Goal: Task Accomplishment & Management: Use online tool/utility

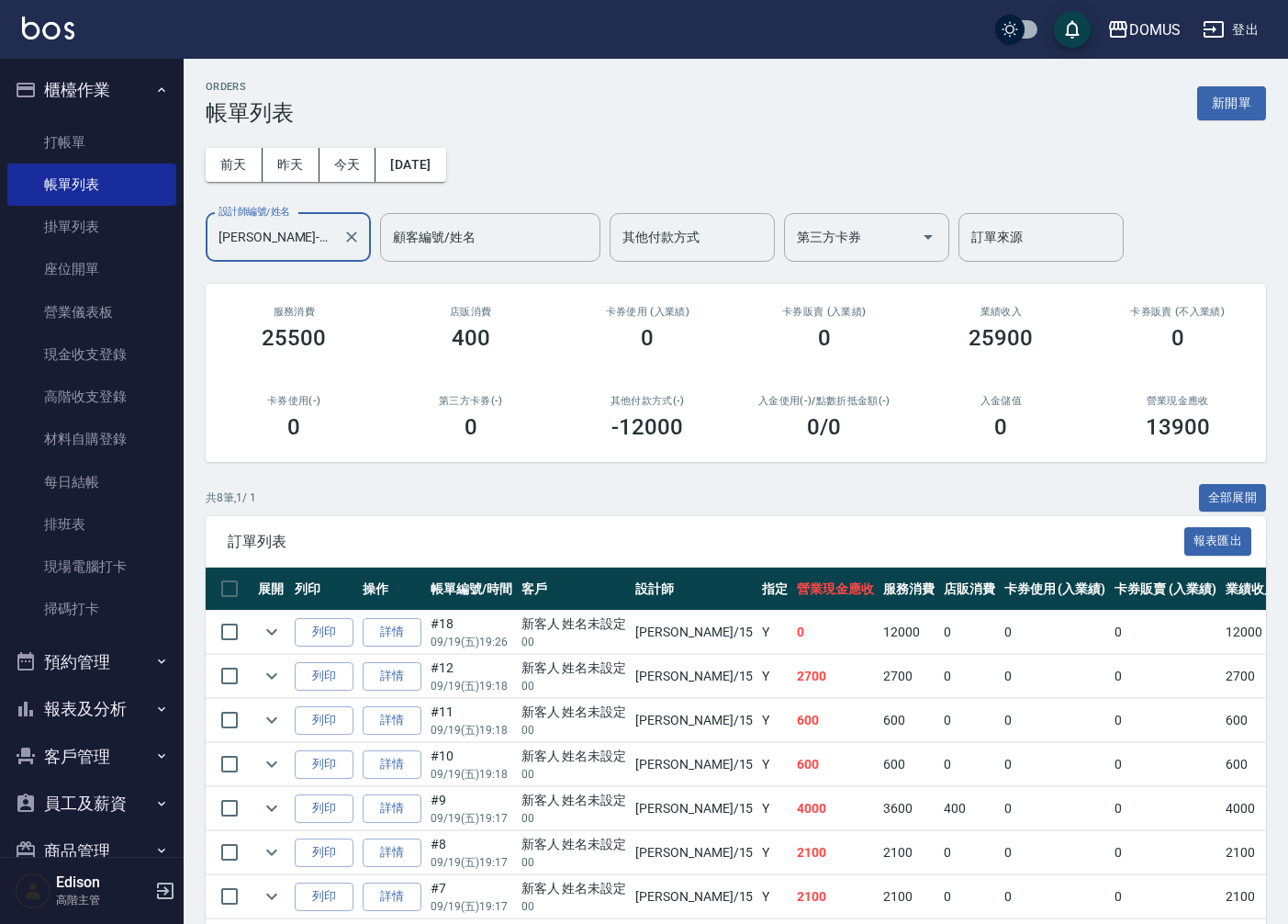
scroll to position [127, 0]
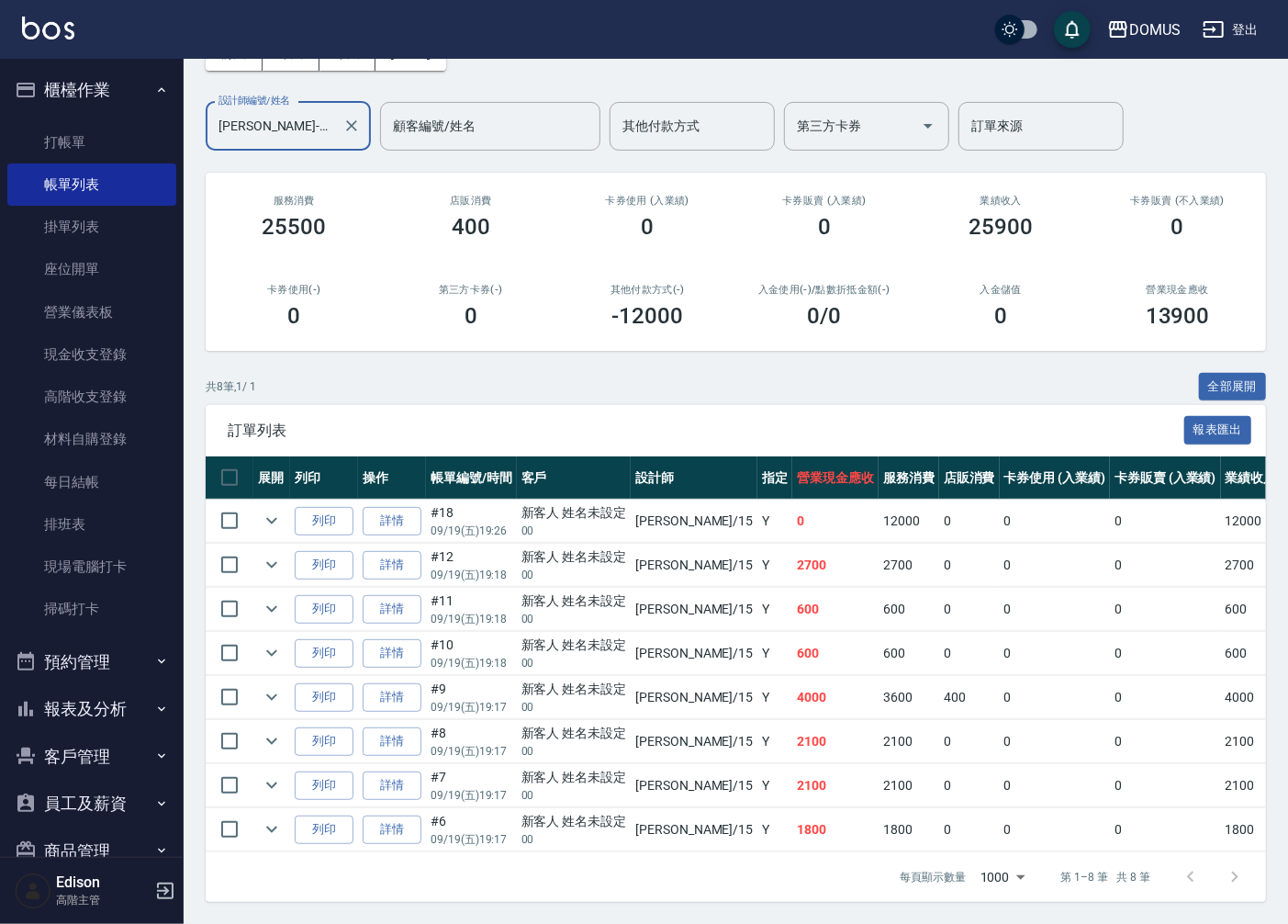
click at [161, 896] on icon "button" at bounding box center [164, 891] width 22 height 22
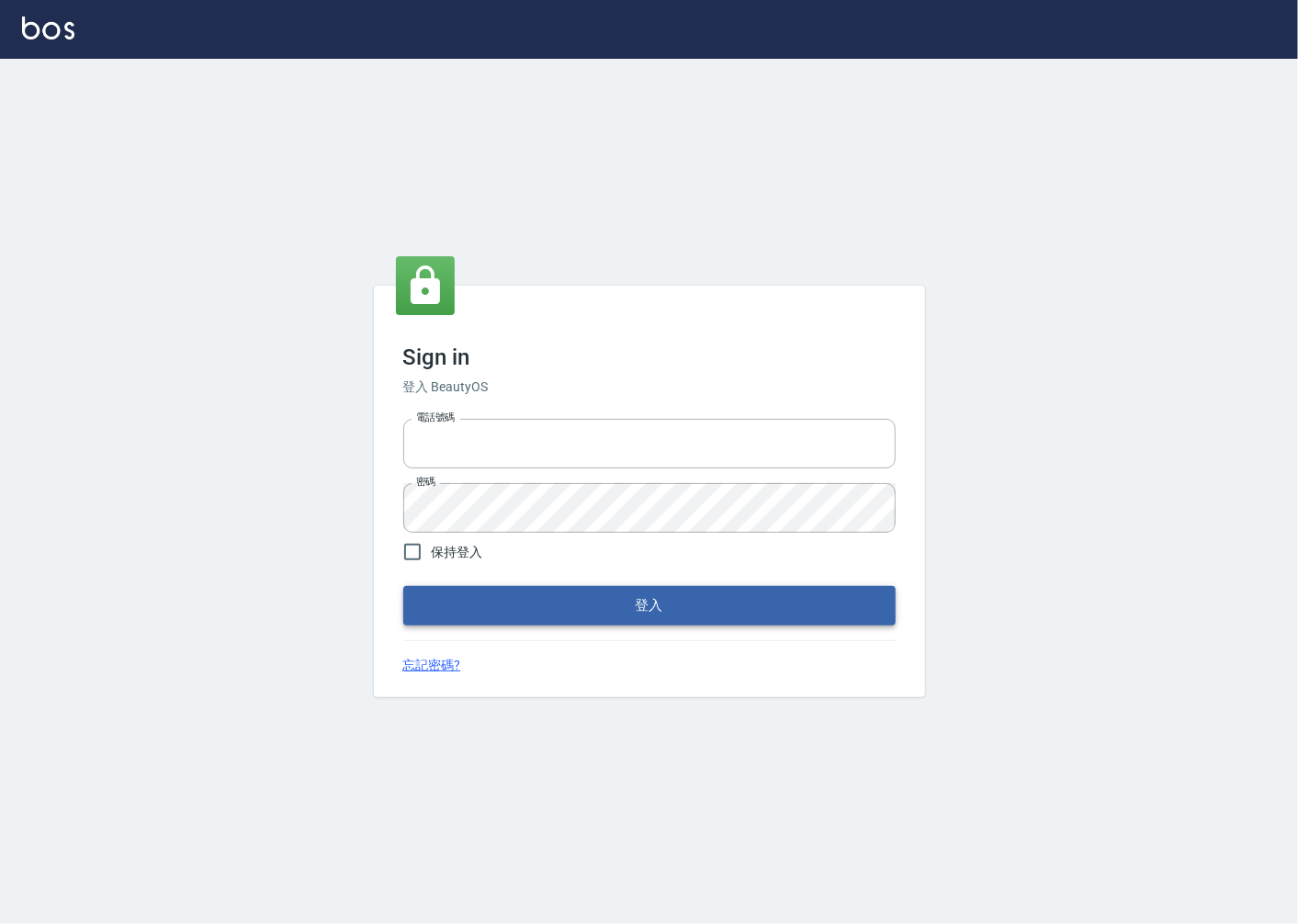
type input "0918920985"
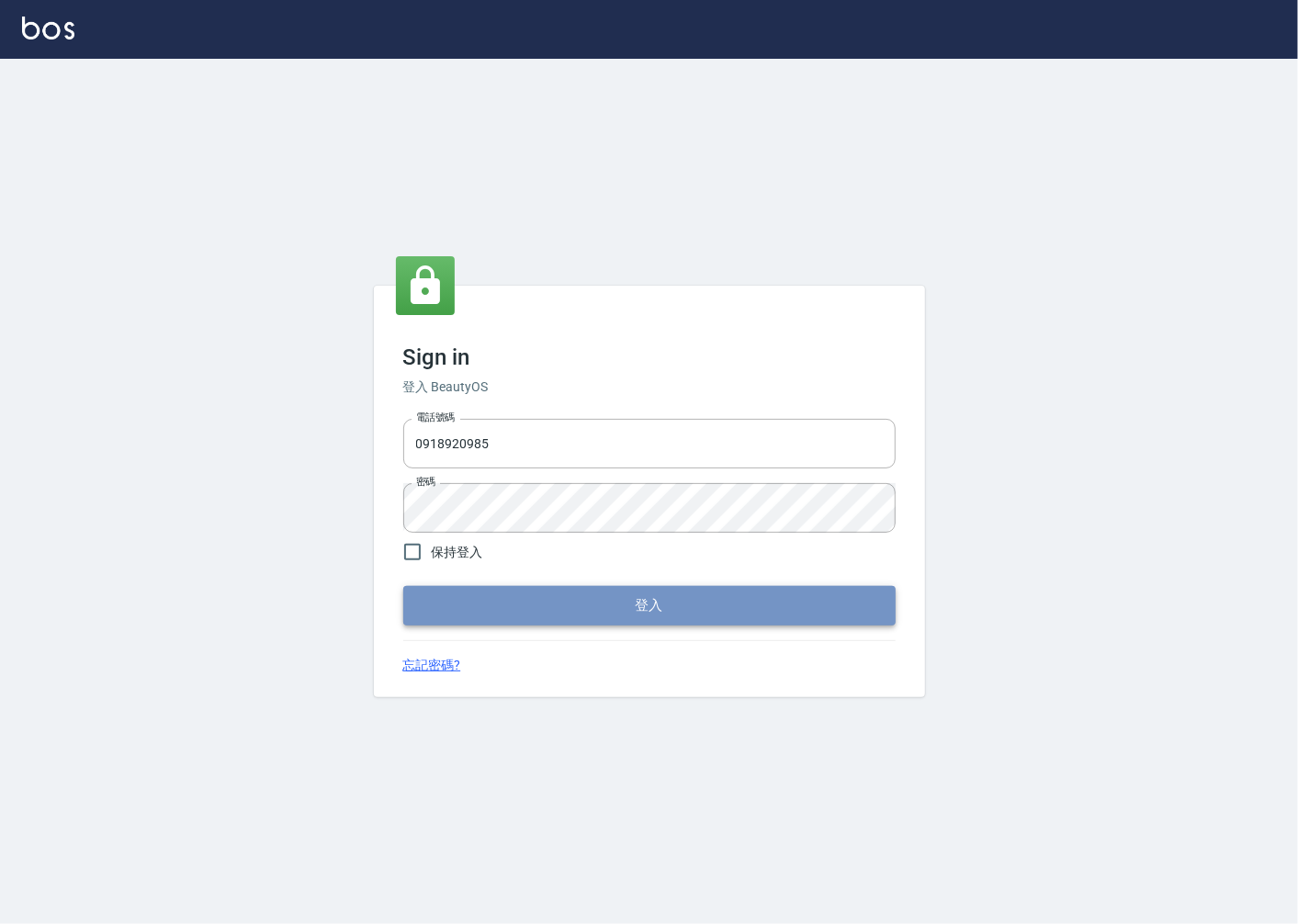
click at [488, 602] on button "登入" at bounding box center [649, 605] width 492 height 38
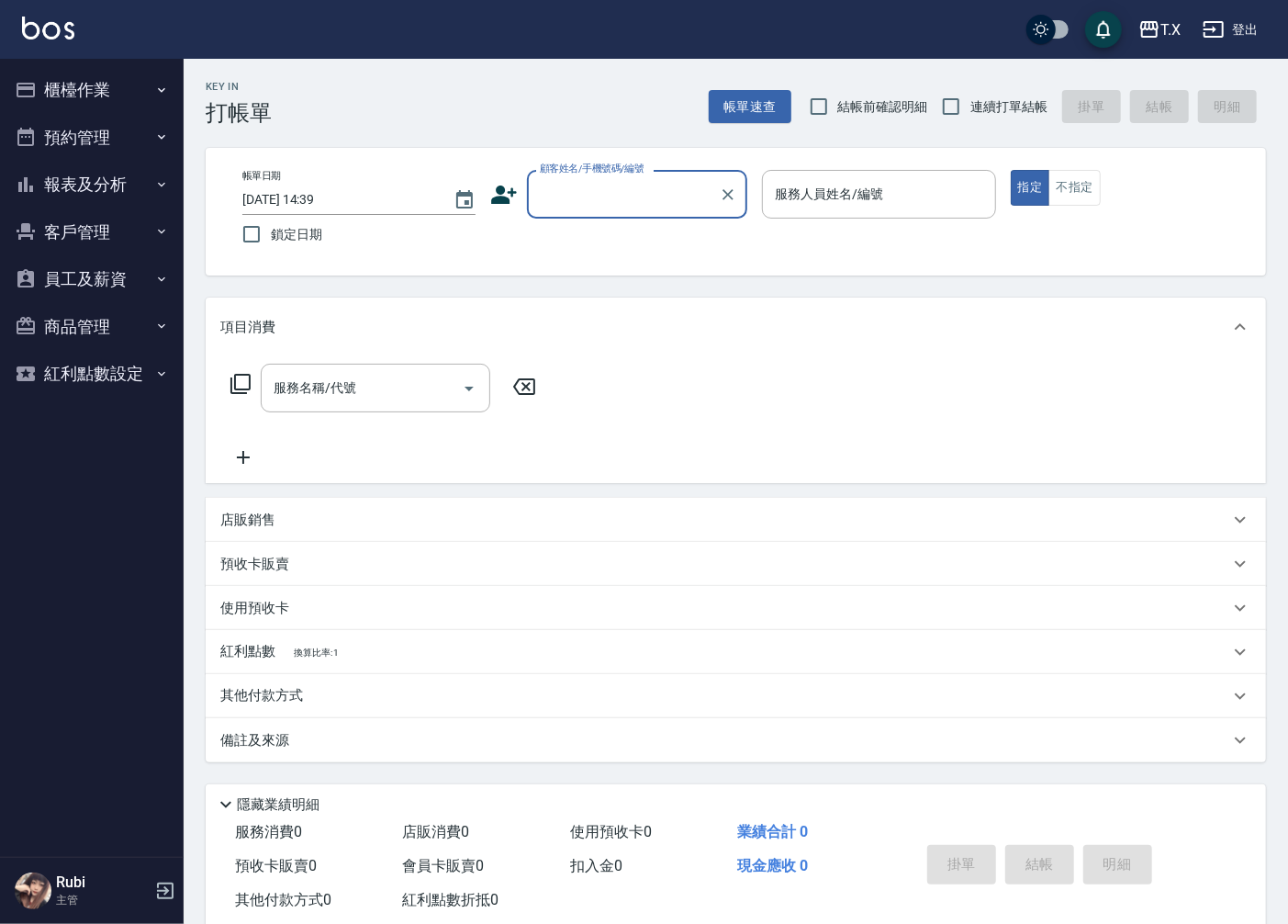
click at [1001, 95] on label "連續打單結帳" at bounding box center [989, 106] width 116 height 38
click at [971, 95] on input "連續打單結帳" at bounding box center [951, 106] width 38 height 38
checkbox input "true"
click at [647, 197] on input "顧客姓名/手機號碼/編號" at bounding box center [623, 194] width 177 height 32
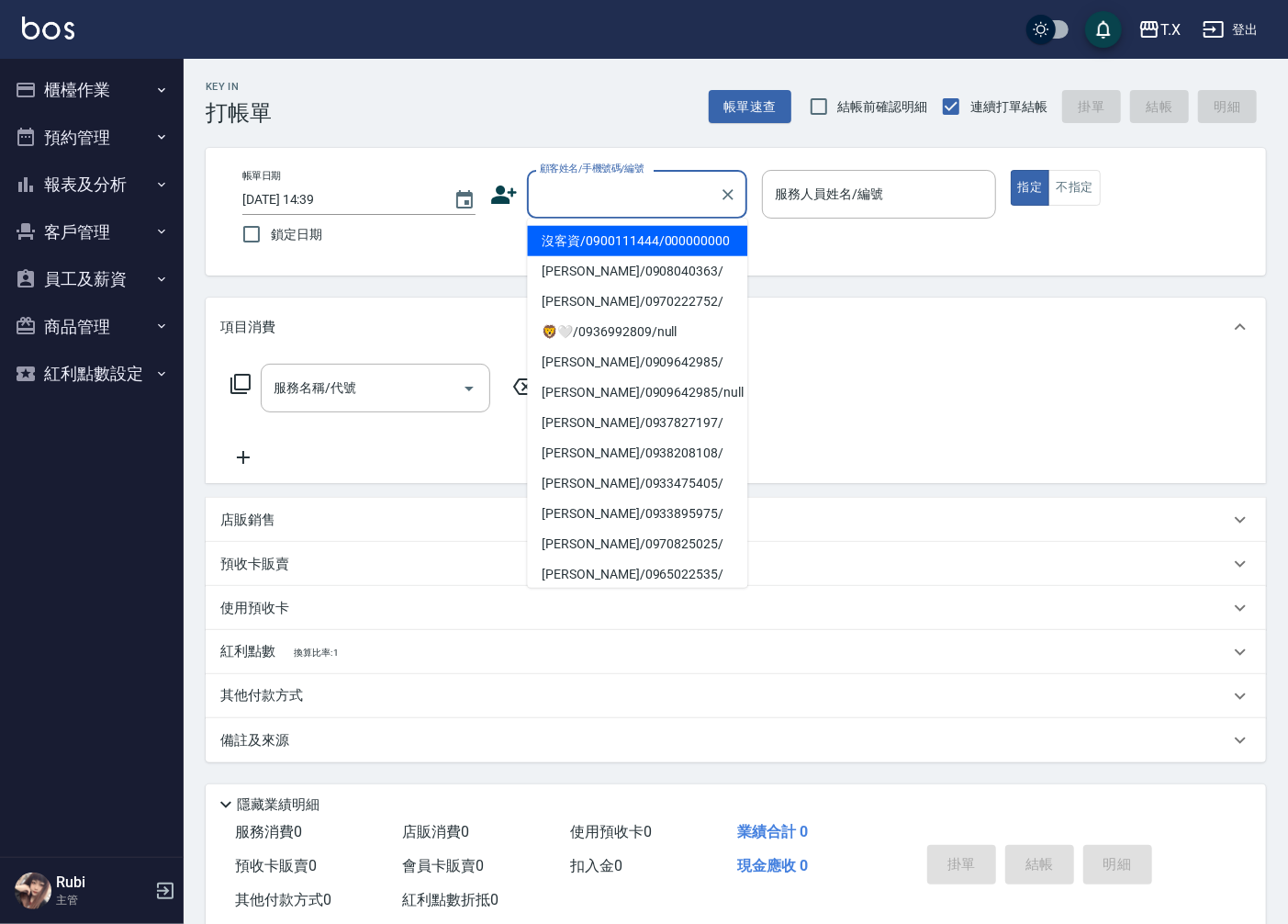
click at [631, 240] on li "沒客資/0900111444/000000000" at bounding box center [637, 241] width 221 height 31
type input "沒客資/0900111444/000000000"
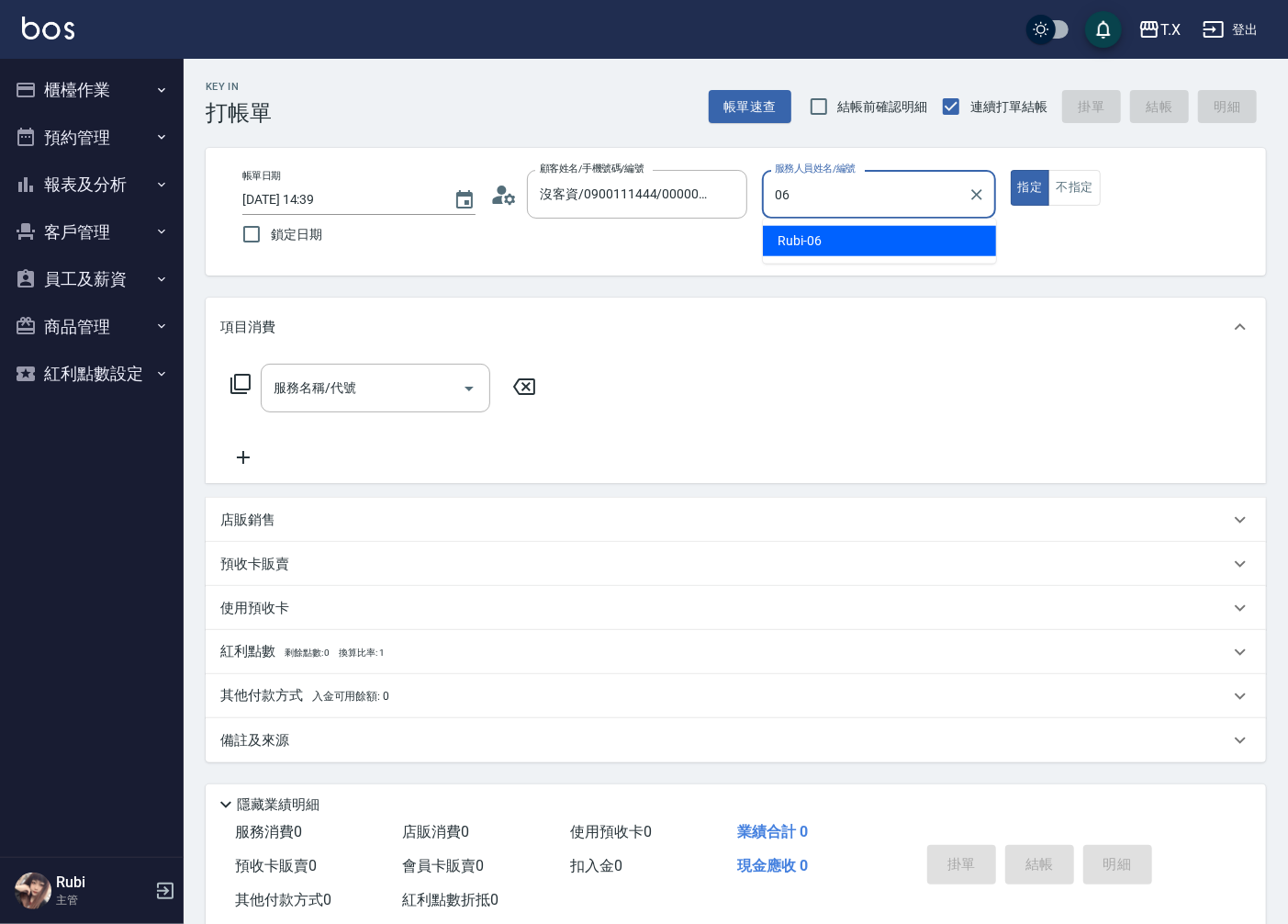
type input "Rubi-06"
type button "true"
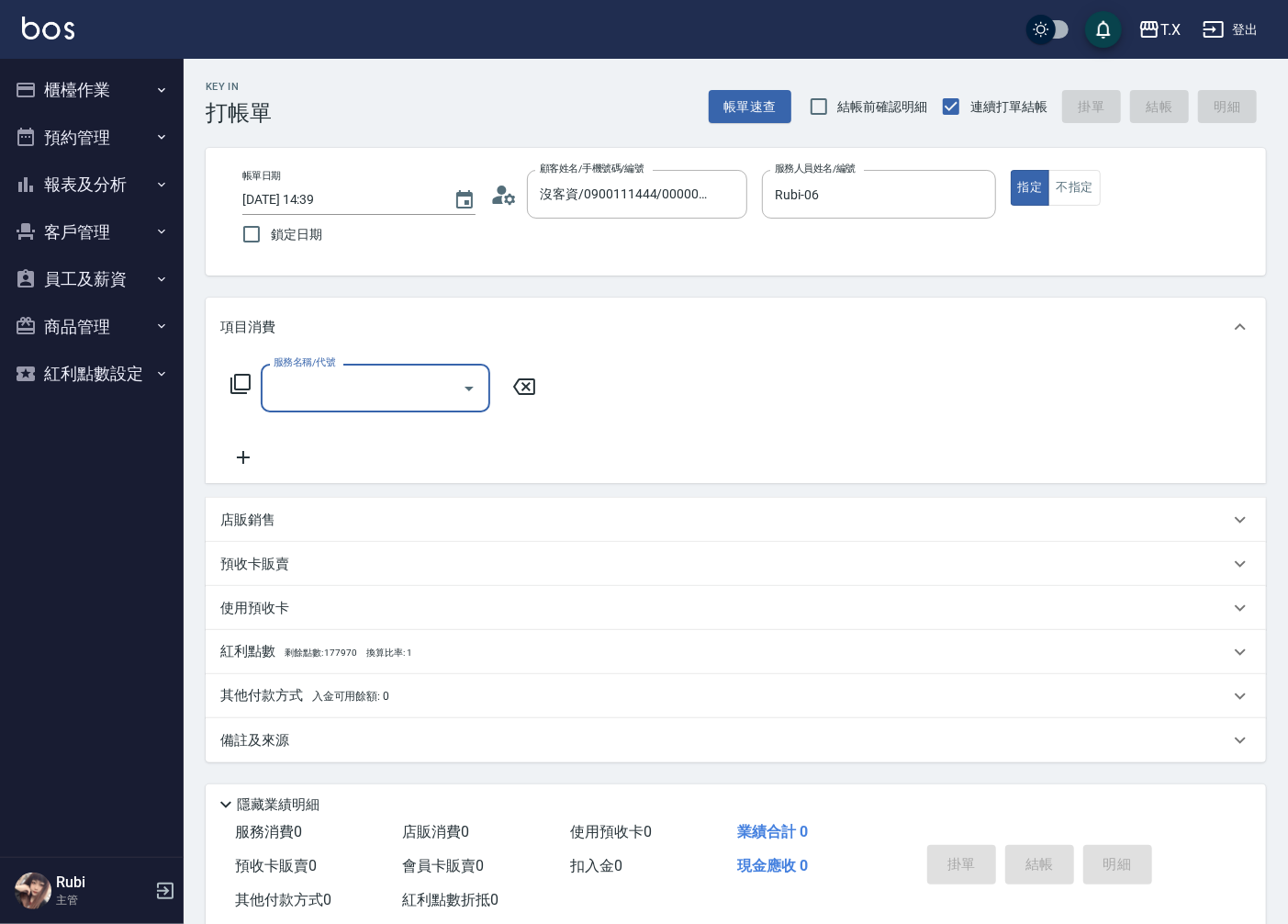
type input "3"
type input "501"
type input "100"
type input "染髮(501)"
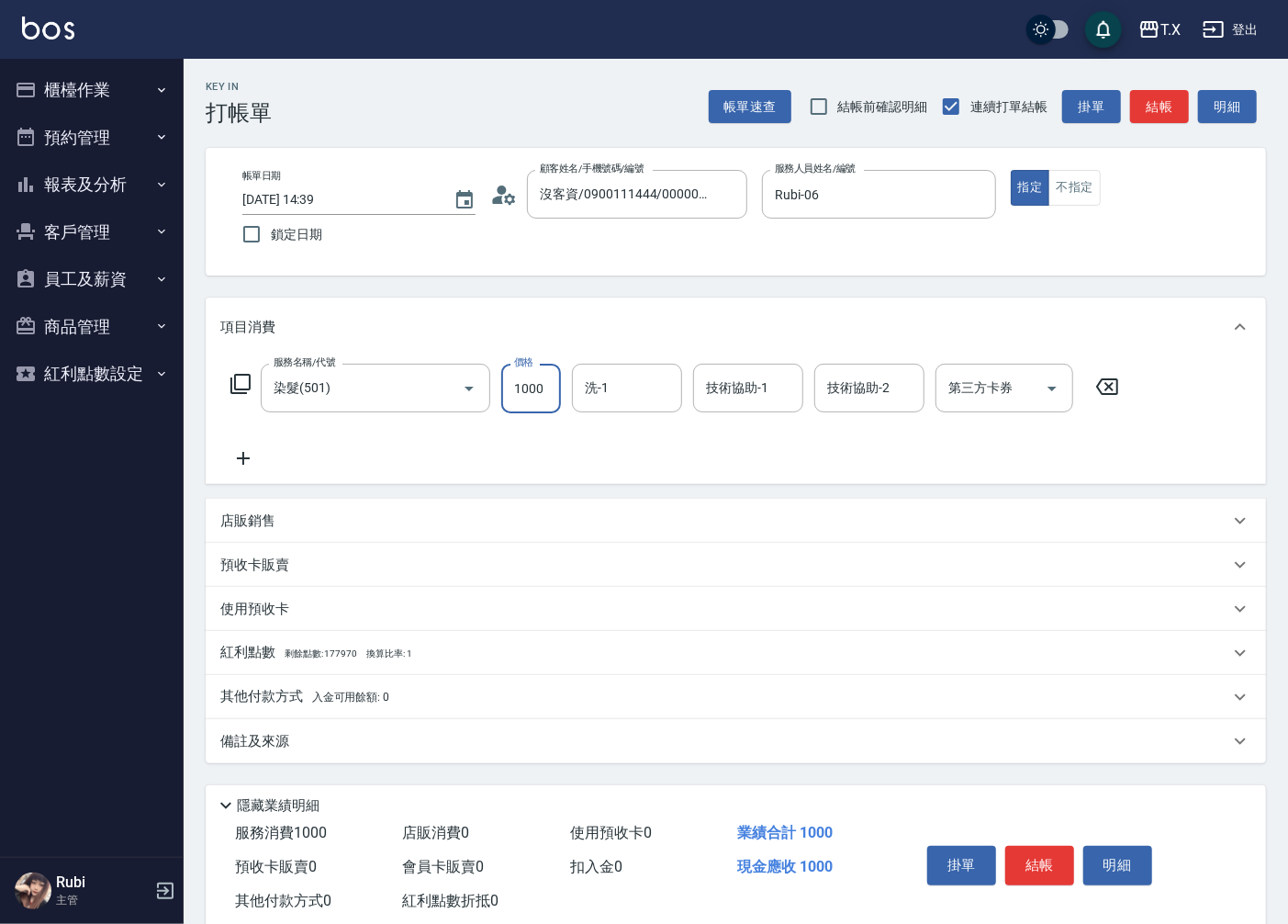
type input "0"
type input "130"
type input "10"
type input "1300"
type input "130"
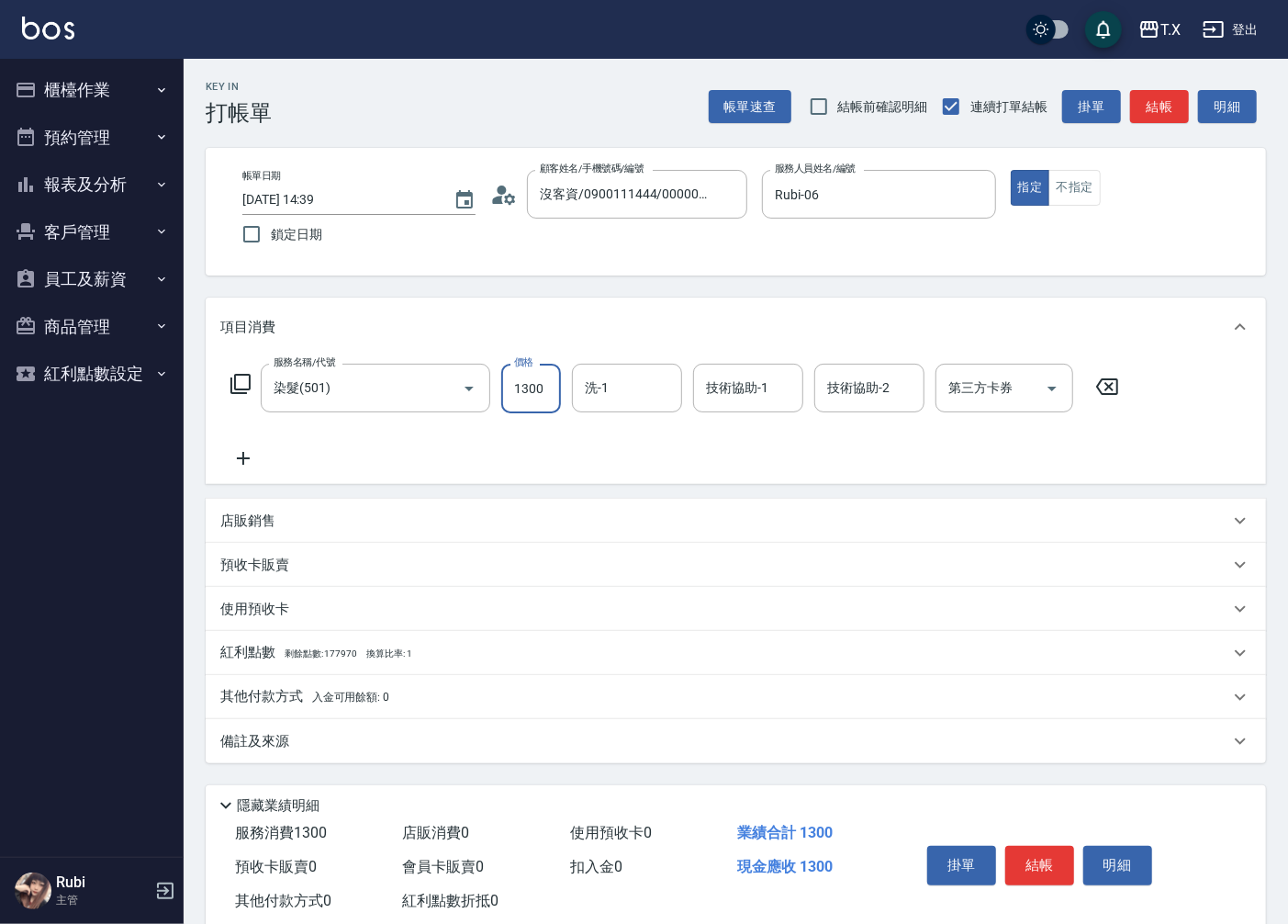
type input "1300"
type input "星星-10"
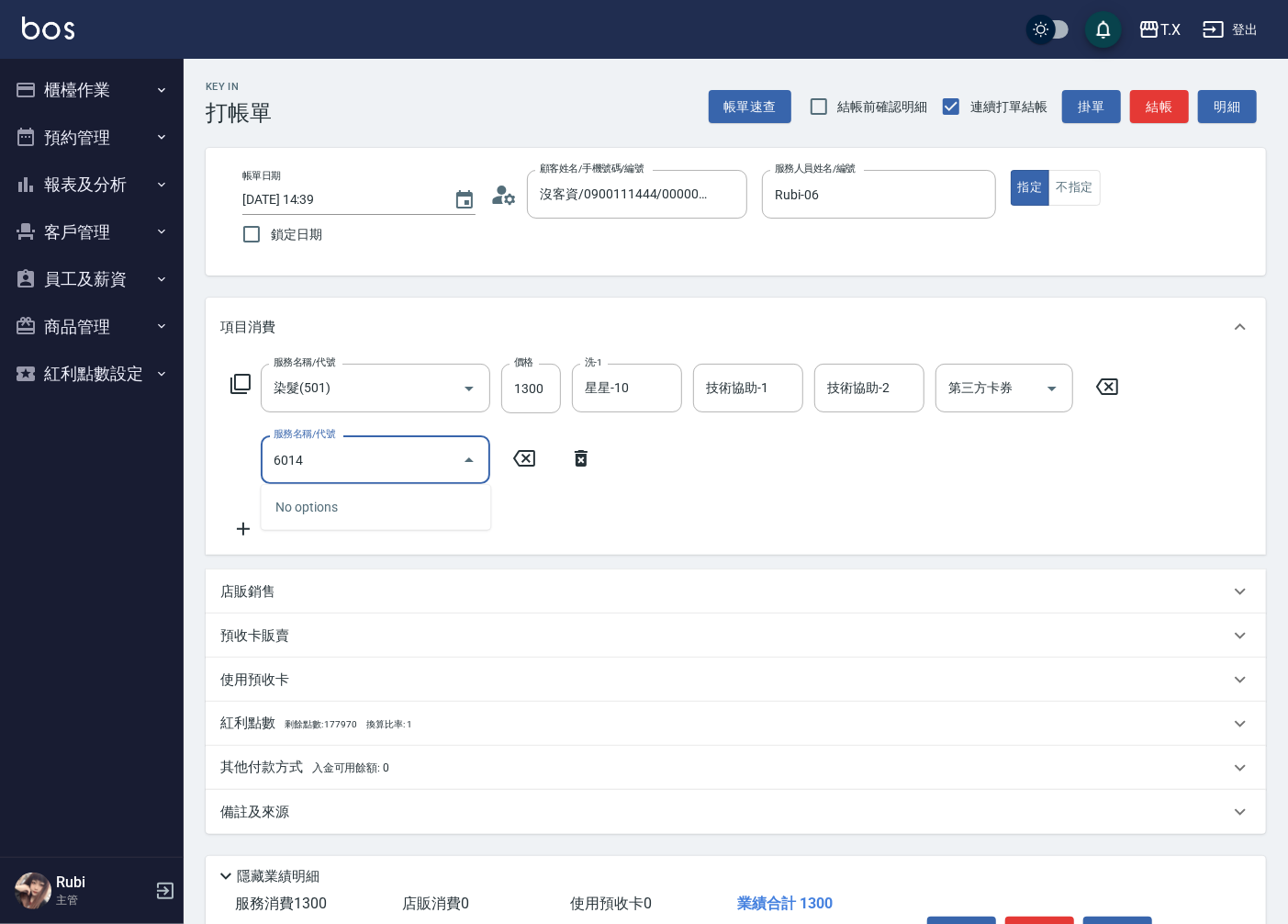
type input "601"
type input "160"
type input "自備護髮(601)"
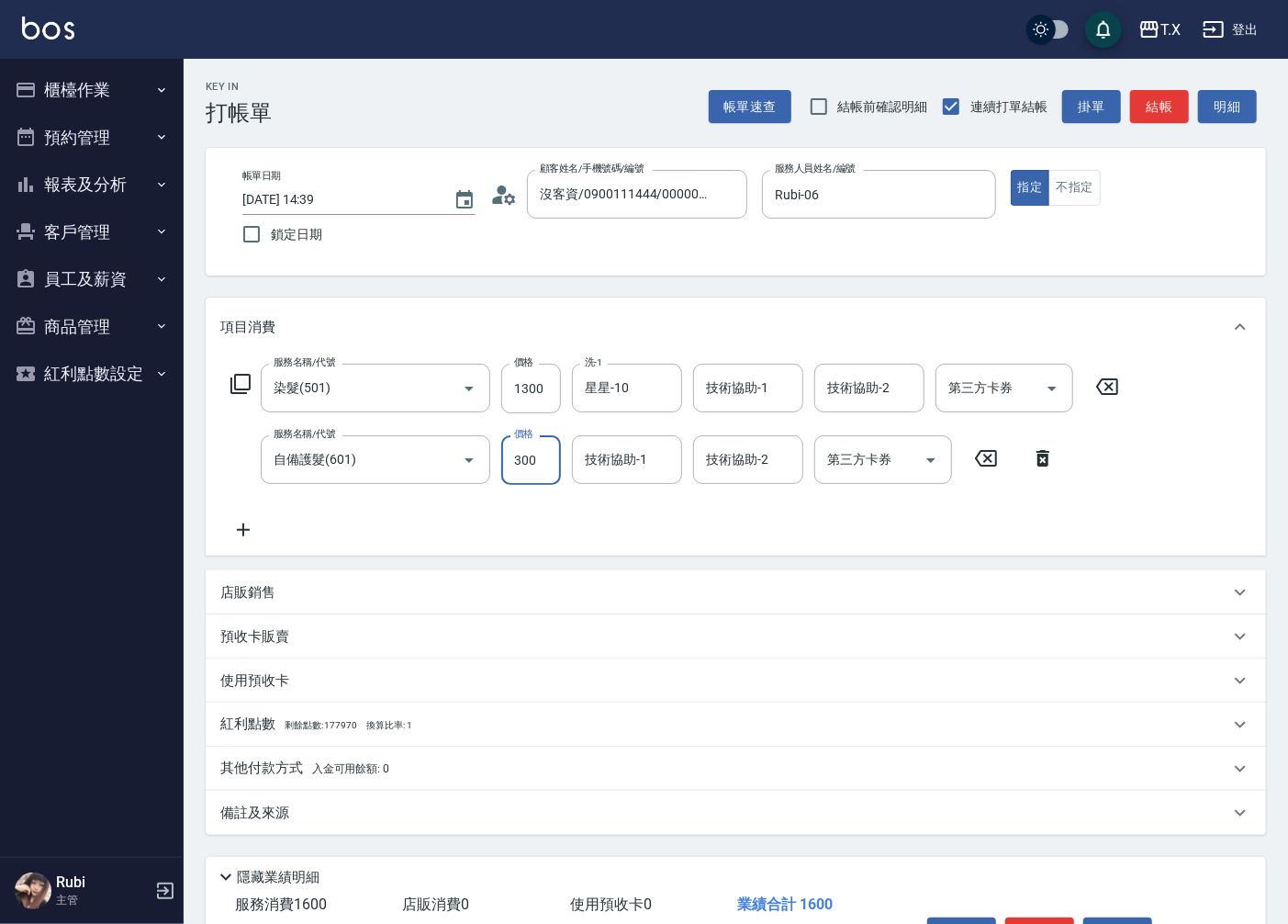
type input "5"
type input "130"
type input "500"
type input "180"
type input "500"
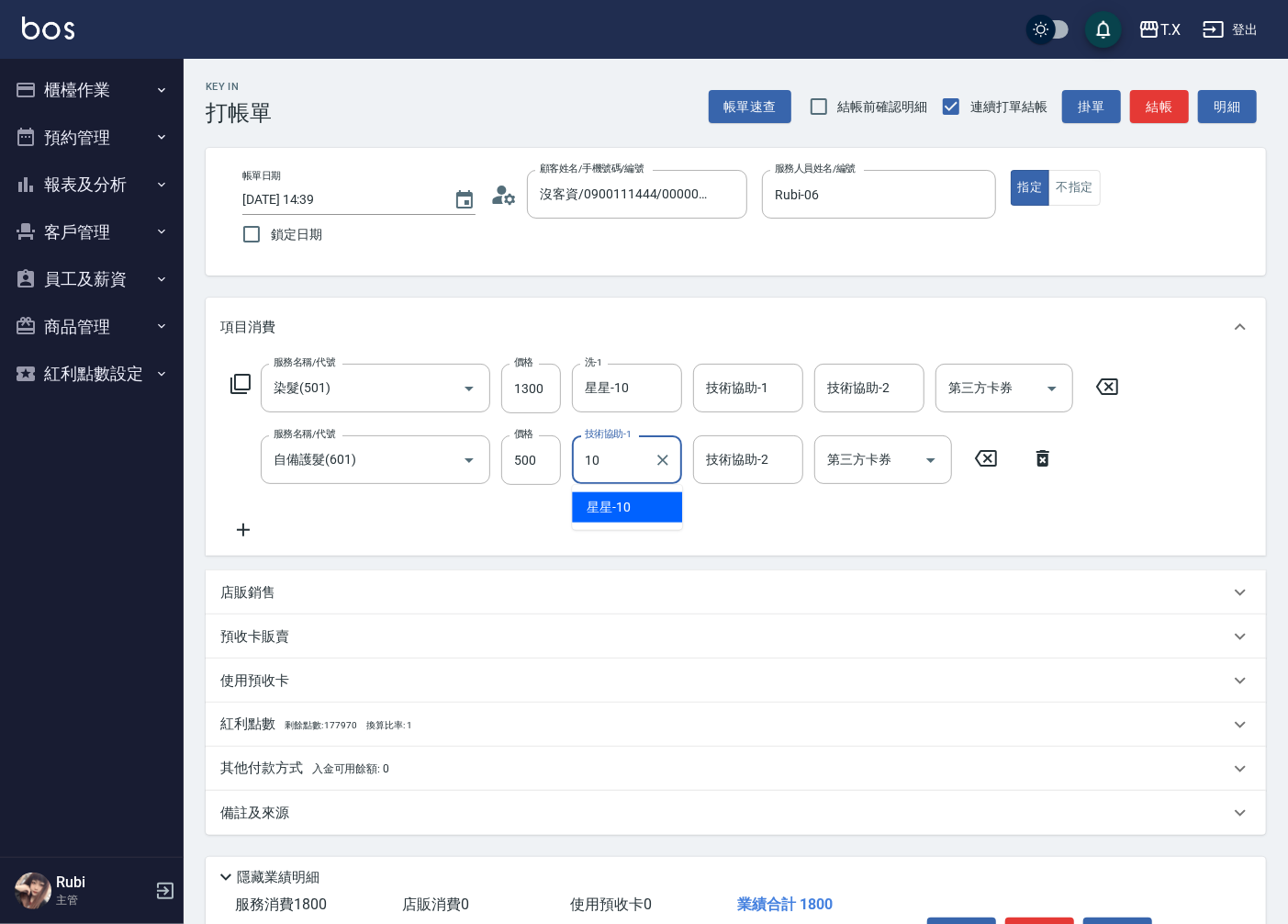
type input "星星-10"
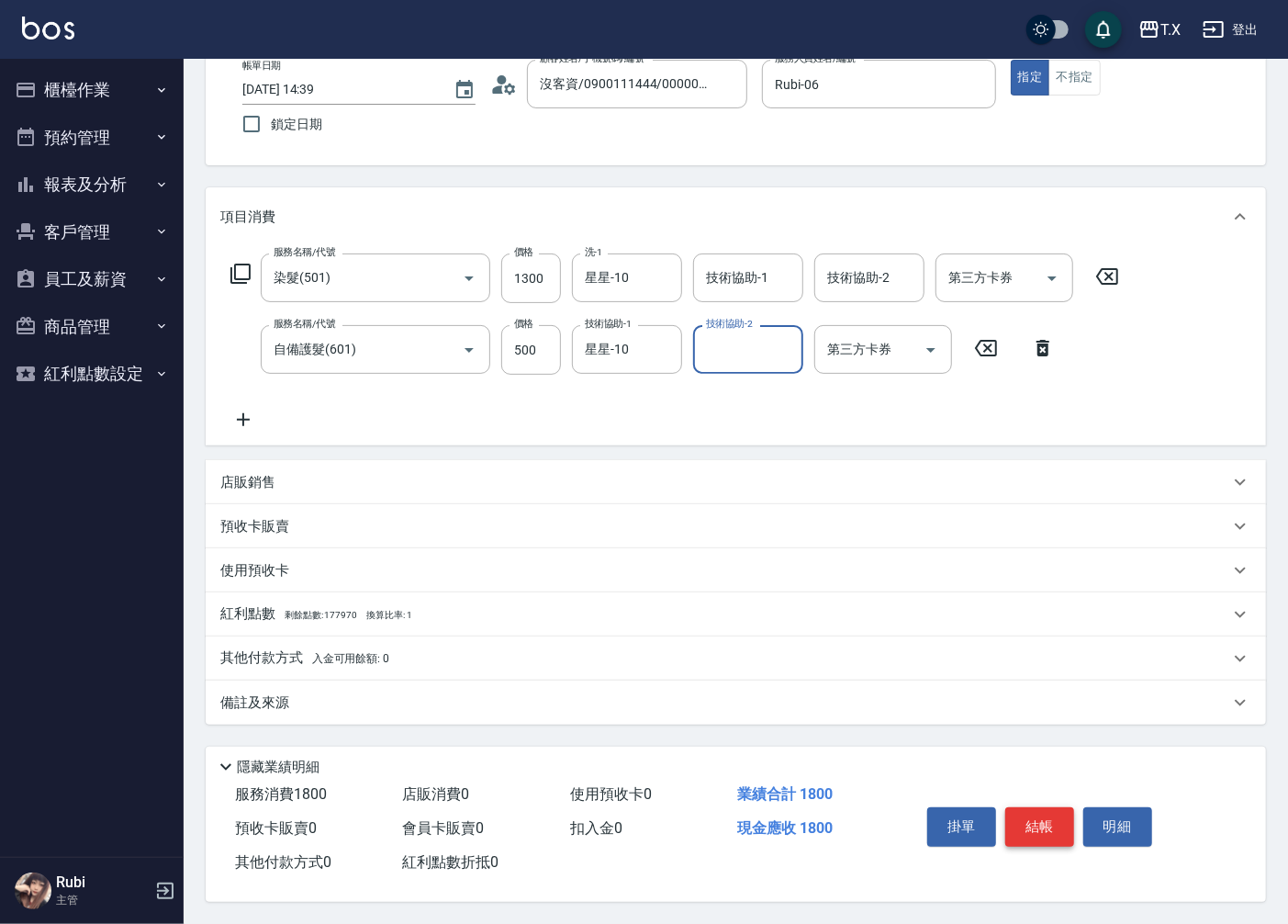
scroll to position [116, 0]
click at [1029, 821] on button "結帳" at bounding box center [1040, 827] width 69 height 38
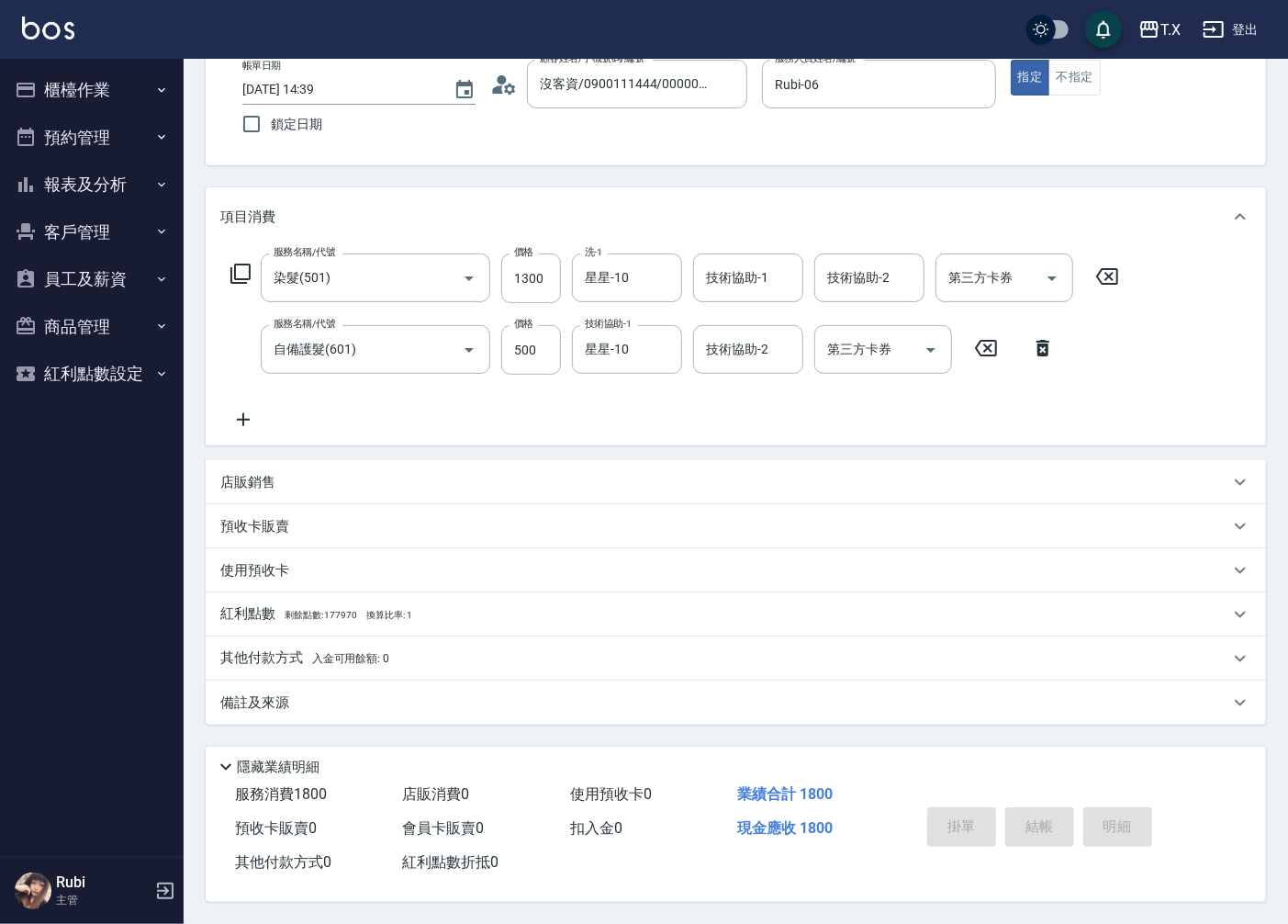
type input "2025/09/20 14:40"
type input "0"
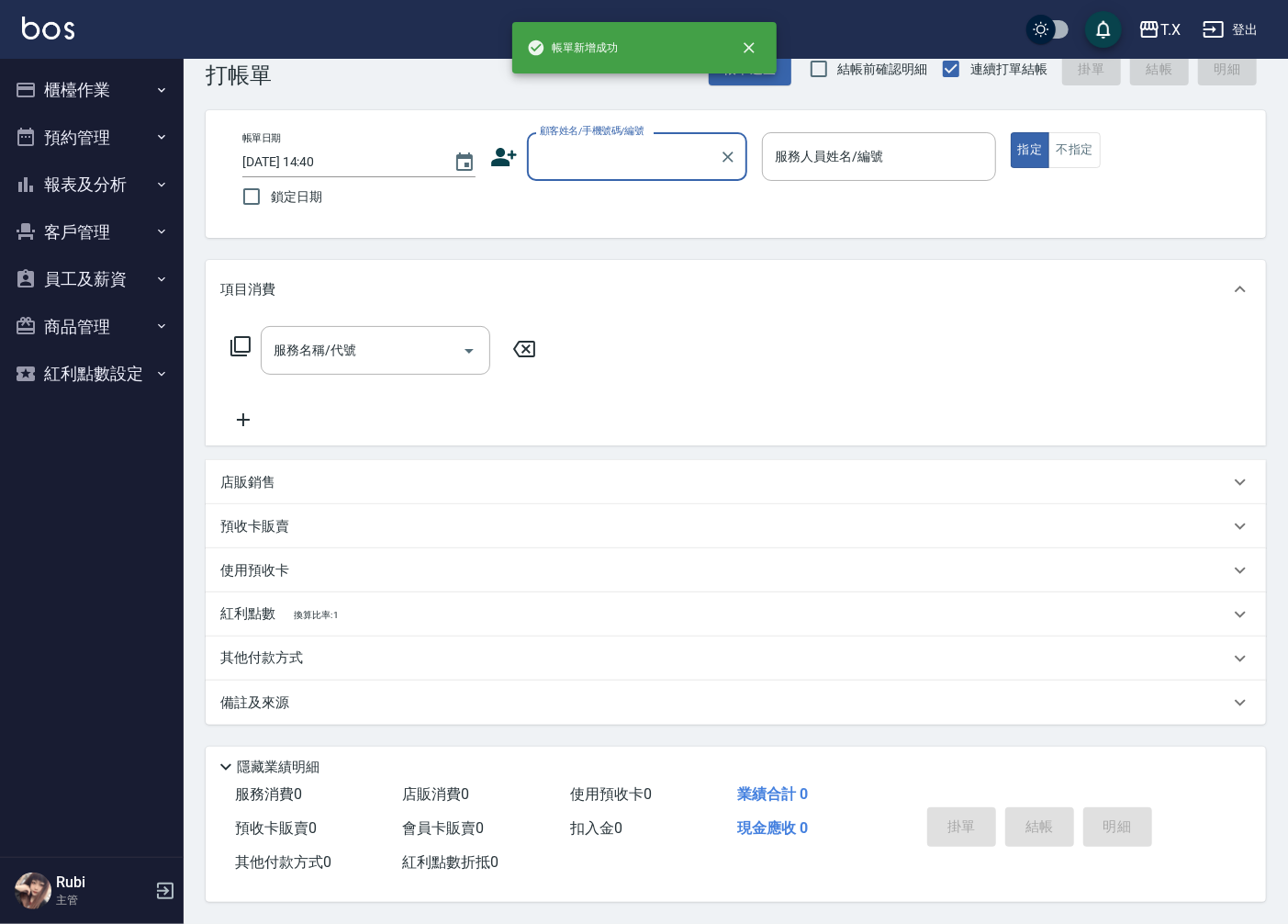
scroll to position [0, 0]
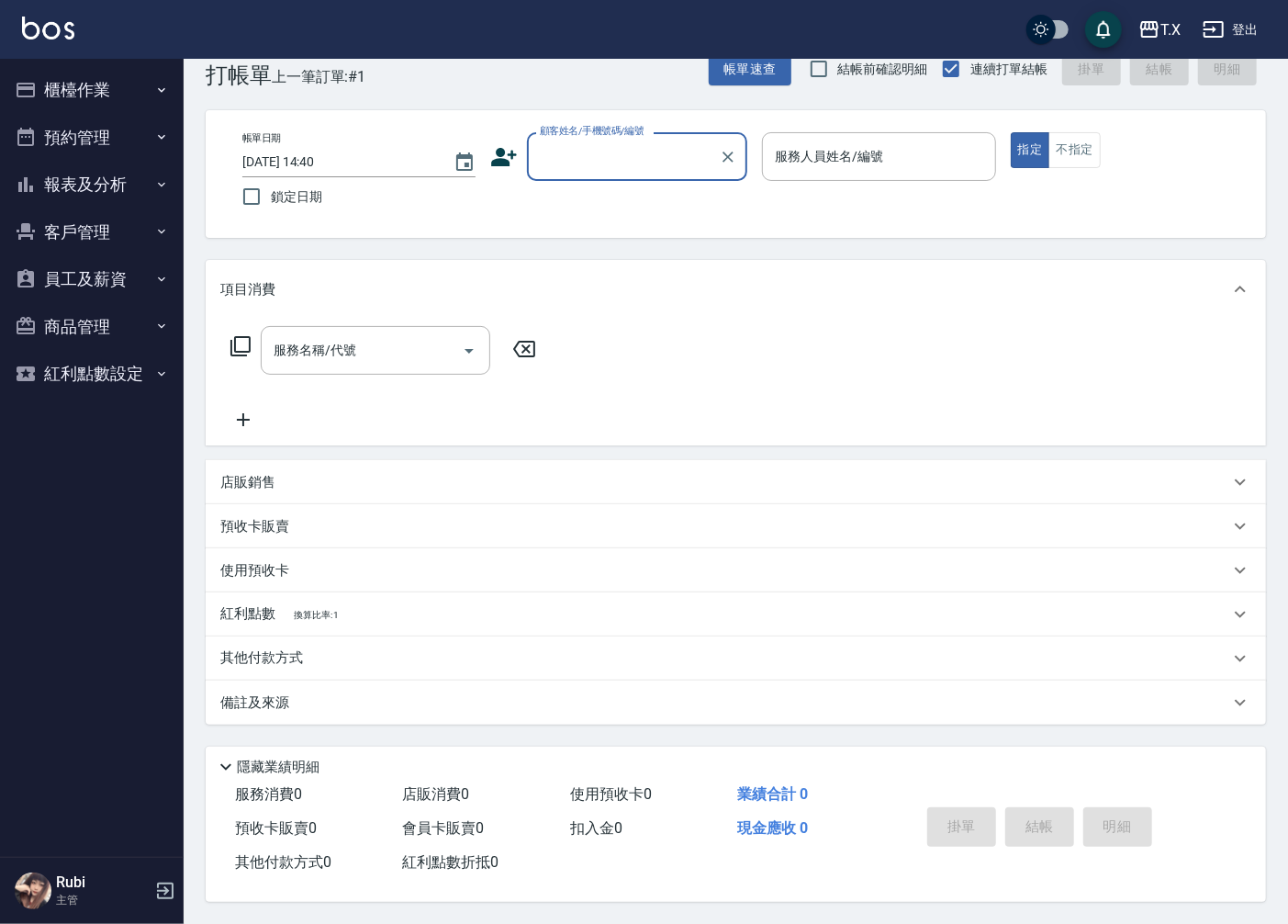
click at [111, 182] on button "報表及分析" at bounding box center [92, 184] width 169 height 48
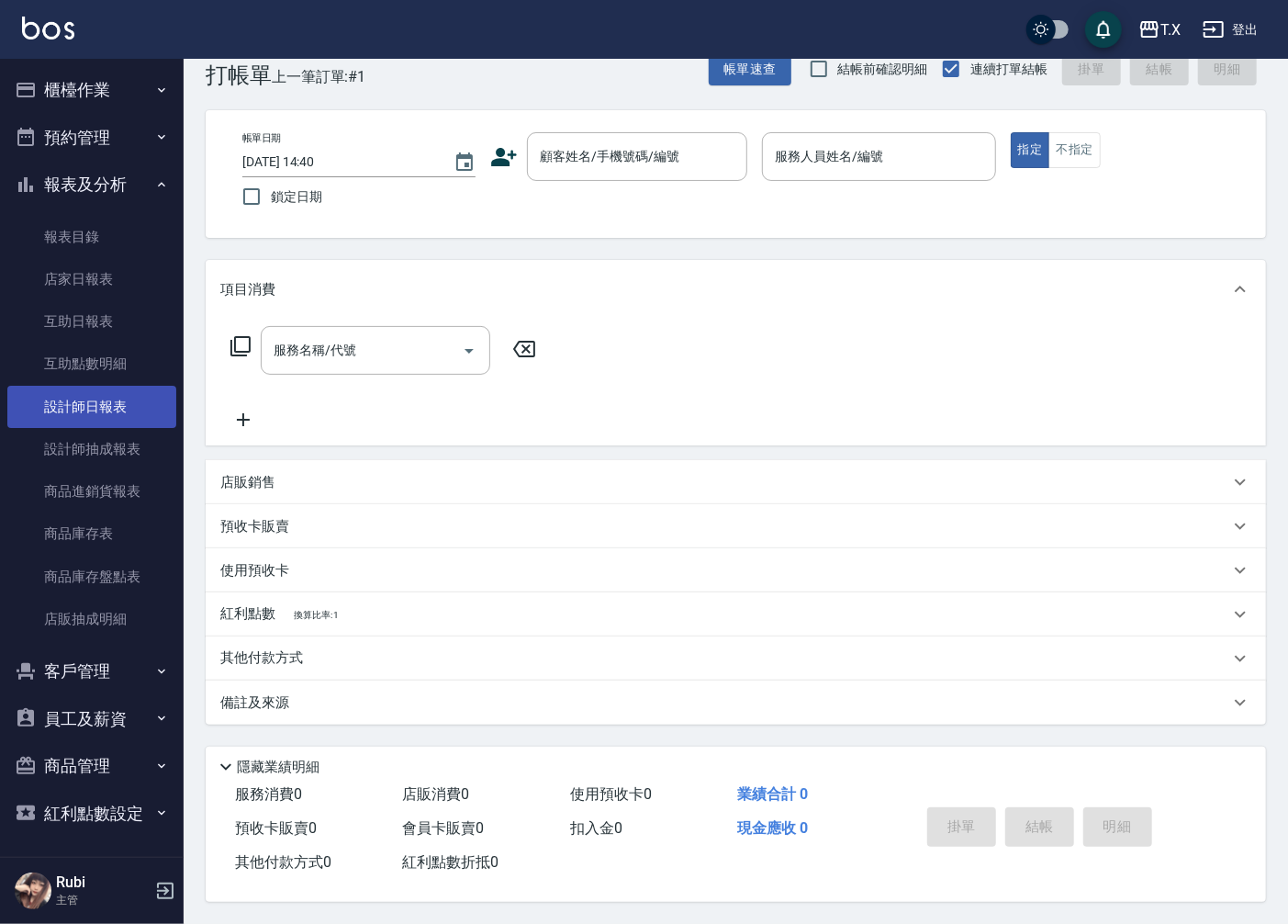
click at [81, 393] on link "設計師日報表" at bounding box center [92, 407] width 169 height 42
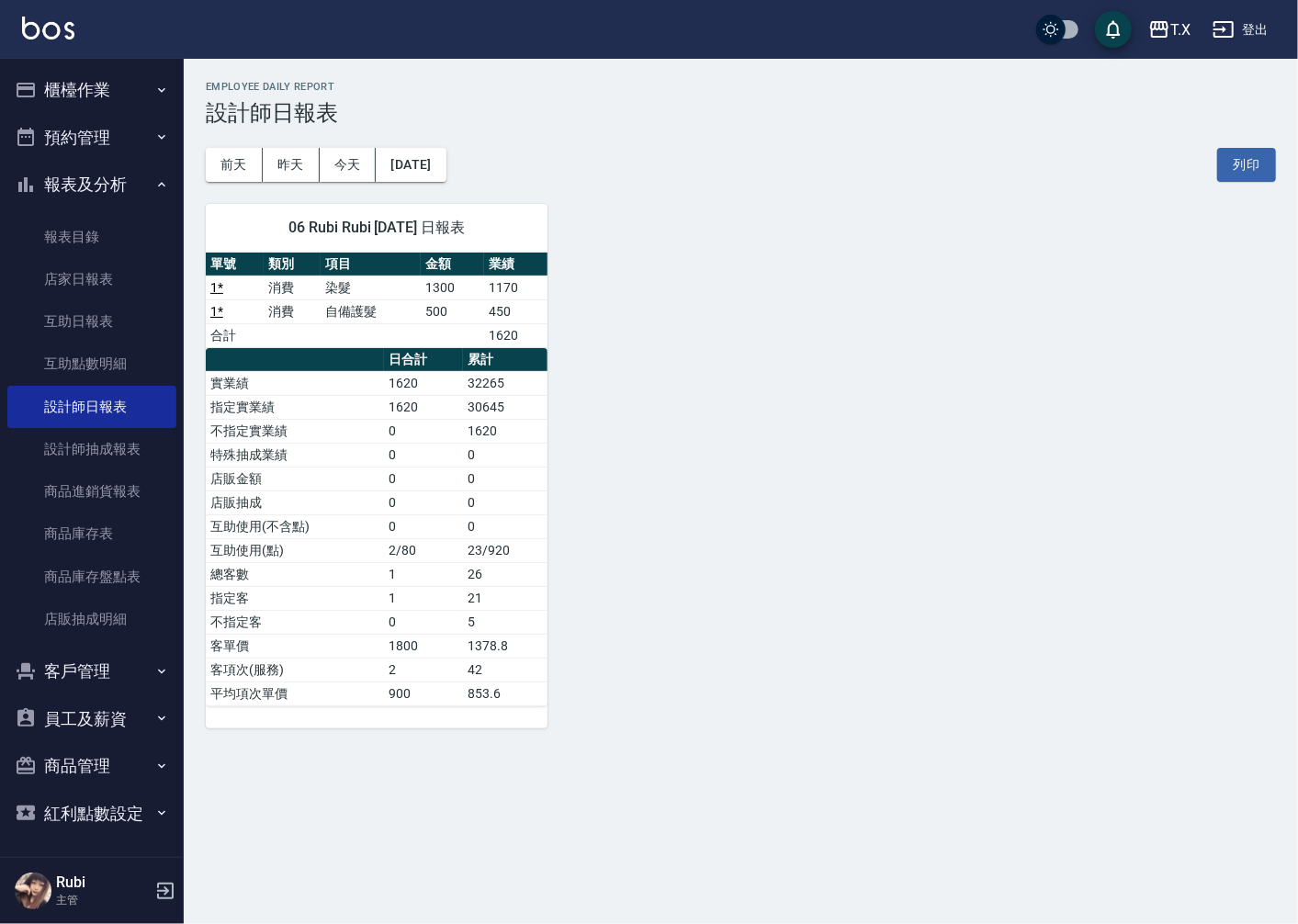
drag, startPoint x: 469, startPoint y: 529, endPoint x: 434, endPoint y: 432, distance: 103.1
click at [456, 483] on tbody "實業績 1620 32265 指定實業績 1620 30645 不指定實業績 0 1620 特殊抽成業績 0 0 店販金額 0 0 店販抽成 0 0 互助使用…" at bounding box center [377, 538] width 342 height 334
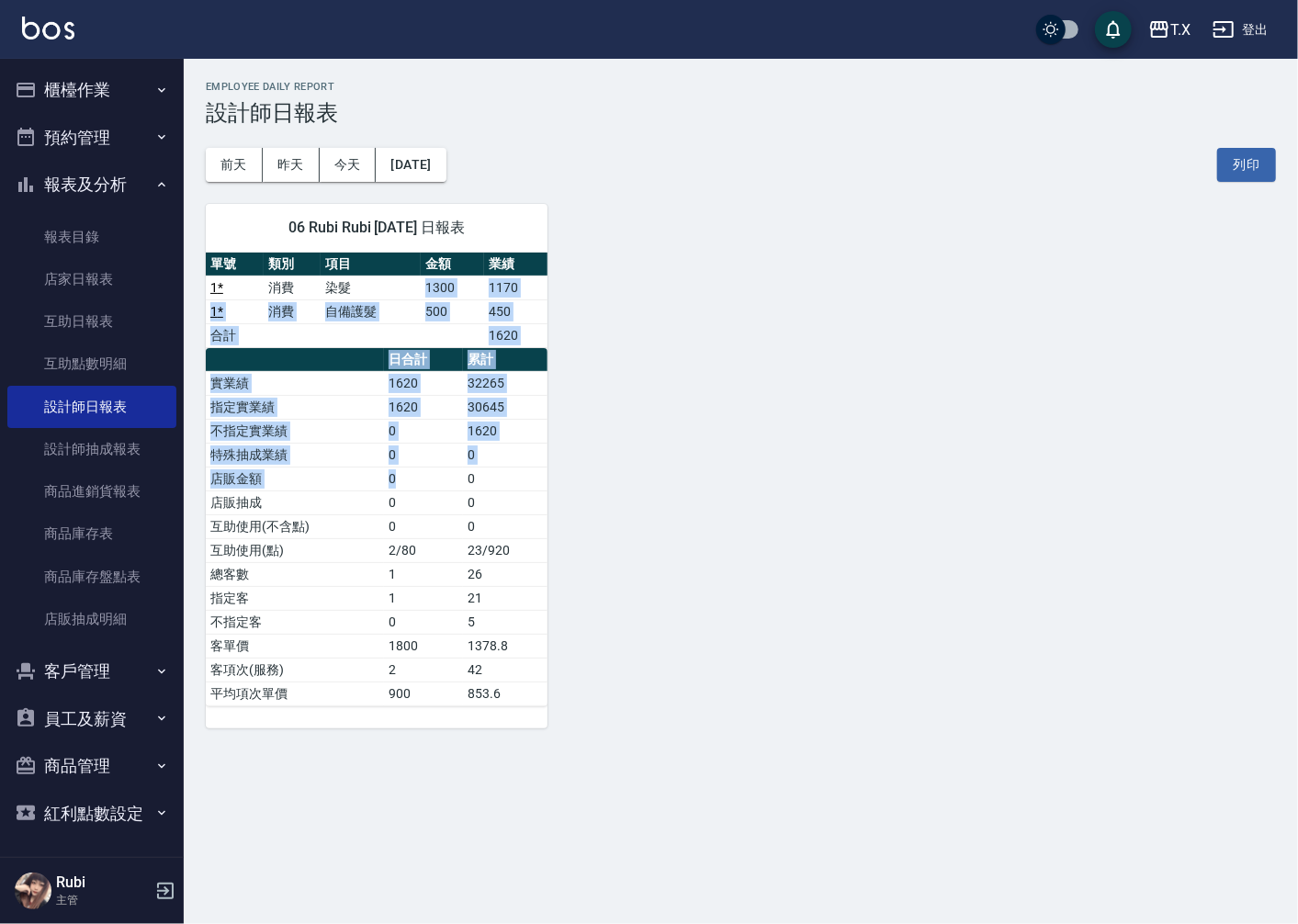
drag, startPoint x: 405, startPoint y: 325, endPoint x: 417, endPoint y: 565, distance: 240.3
click at [405, 508] on div "單號 類別 項目 金額 業績 1 * 消費 染髮 1300 1170 1 * 消費 自備護髮 500 450 合計 1620 日合計 累計 實業績 1620 …" at bounding box center [377, 479] width 342 height 454
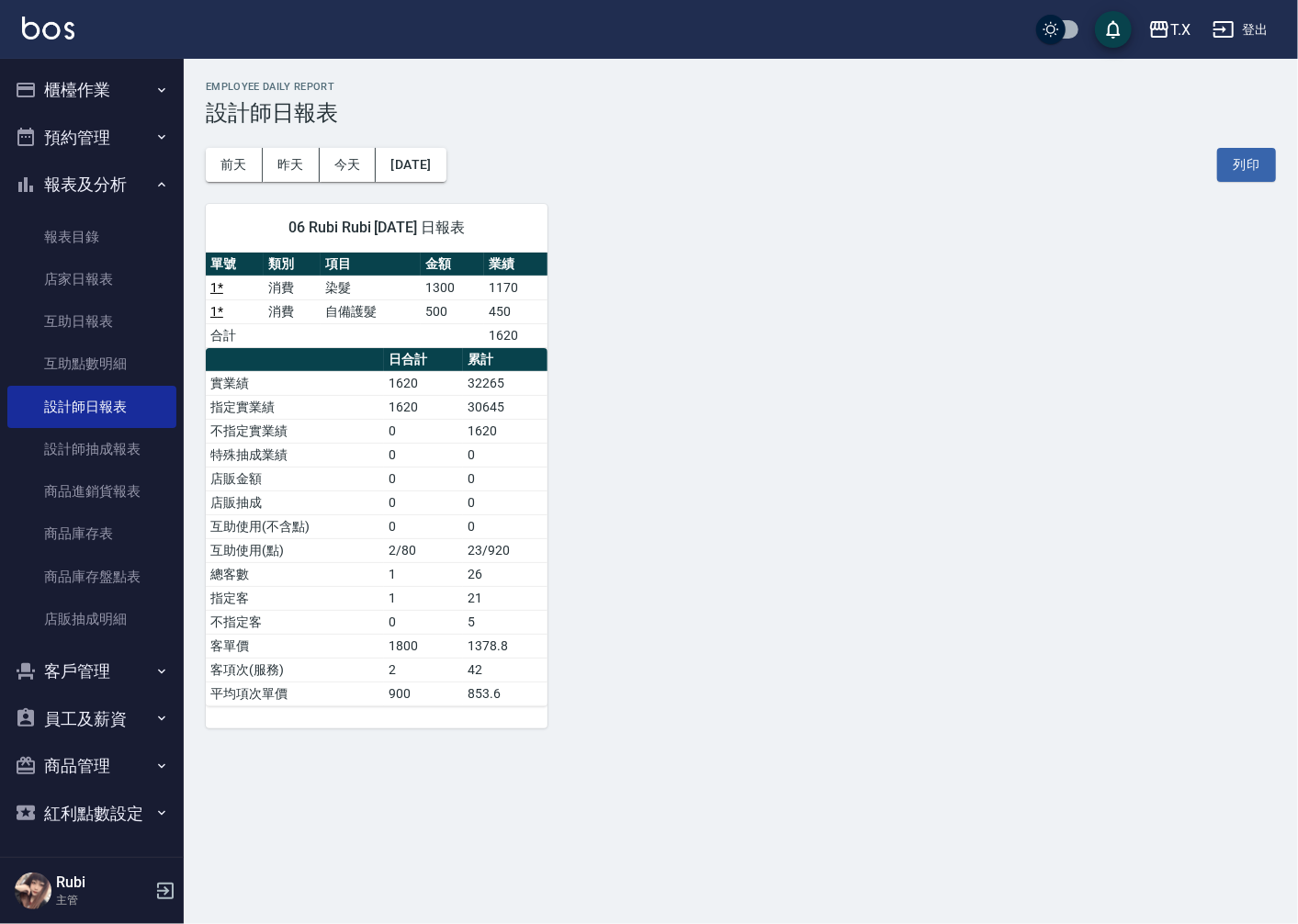
drag, startPoint x: 423, startPoint y: 598, endPoint x: 402, endPoint y: 536, distance: 65.5
click at [421, 590] on td "1" at bounding box center [423, 597] width 79 height 24
drag, startPoint x: 401, startPoint y: 526, endPoint x: 379, endPoint y: 464, distance: 65.8
click at [397, 499] on tbody "實業績 1620 32265 指定實業績 1620 30645 不指定實業績 0 1620 特殊抽成業績 0 0 店販金額 0 0 店販抽成 0 0 互助使用…" at bounding box center [377, 538] width 342 height 334
drag, startPoint x: 383, startPoint y: 498, endPoint x: 420, endPoint y: 568, distance: 79.2
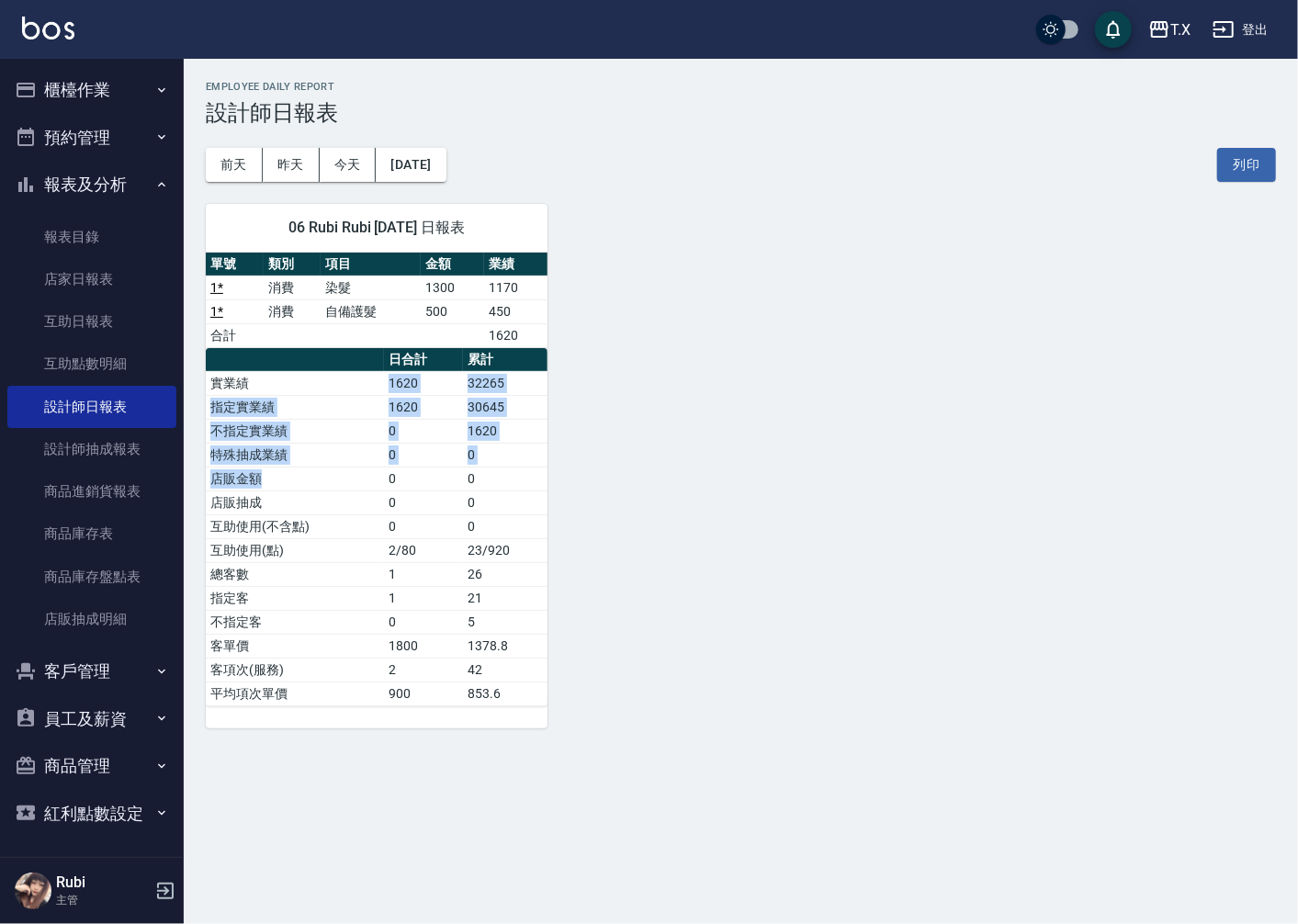
click at [402, 528] on tbody "實業績 1620 32265 指定實業績 1620 30645 不指定實業績 0 1620 特殊抽成業績 0 0 店販金額 0 0 店販抽成 0 0 互助使用…" at bounding box center [377, 538] width 342 height 334
click at [420, 568] on td "1" at bounding box center [423, 573] width 79 height 24
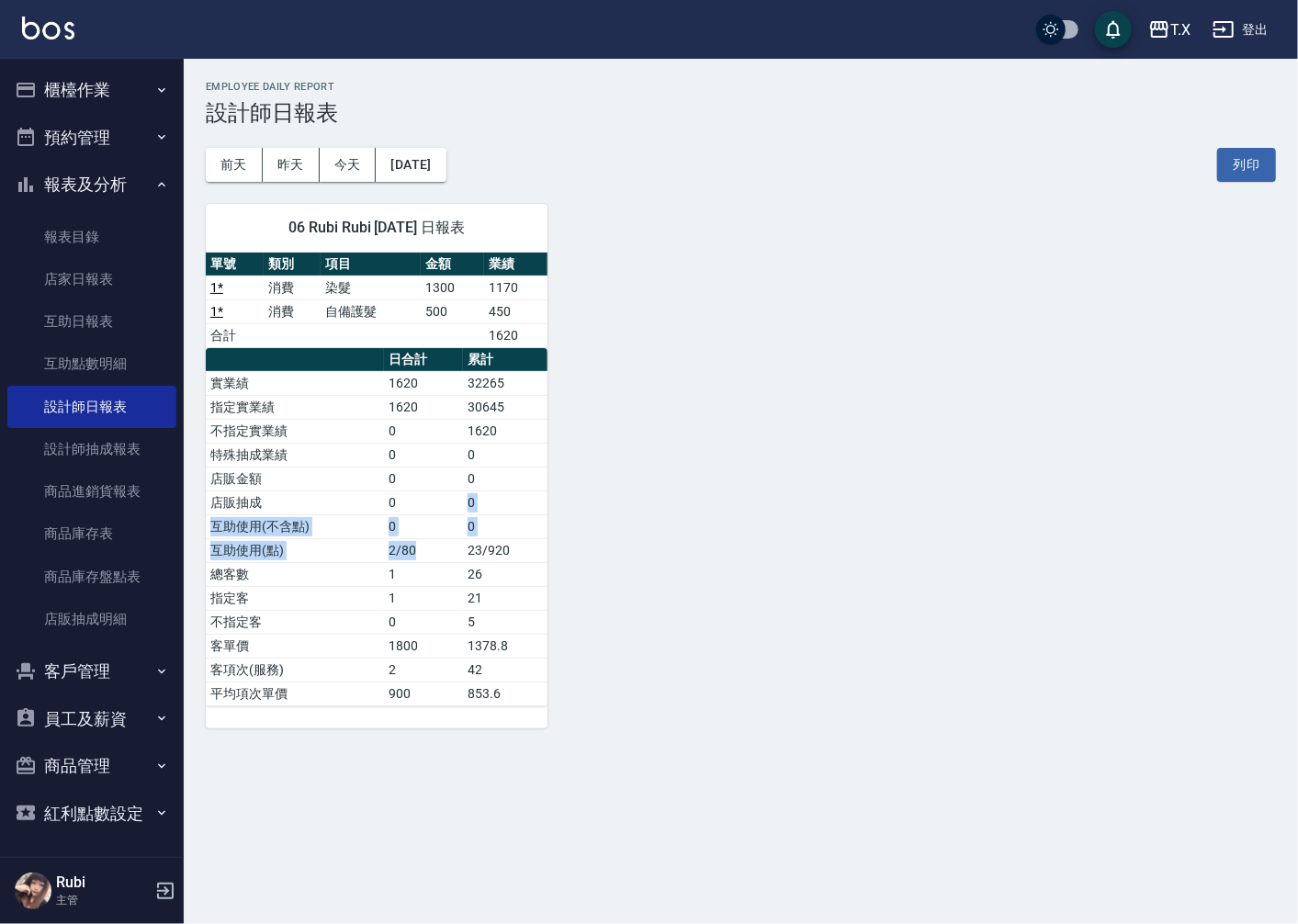
drag, startPoint x: 406, startPoint y: 518, endPoint x: 395, endPoint y: 481, distance: 38.6
click at [402, 505] on tbody "實業績 1620 32265 指定實業績 1620 30645 不指定實業績 0 1620 特殊抽成業績 0 0 店販金額 0 0 店販抽成 0 0 互助使用…" at bounding box center [377, 538] width 342 height 334
click at [395, 442] on tbody "實業績 1620 32265 指定實業績 1620 30645 不指定實業績 0 1620 特殊抽成業績 0 0 店販金額 0 0 店販抽成 0 0 互助使用…" at bounding box center [377, 538] width 342 height 334
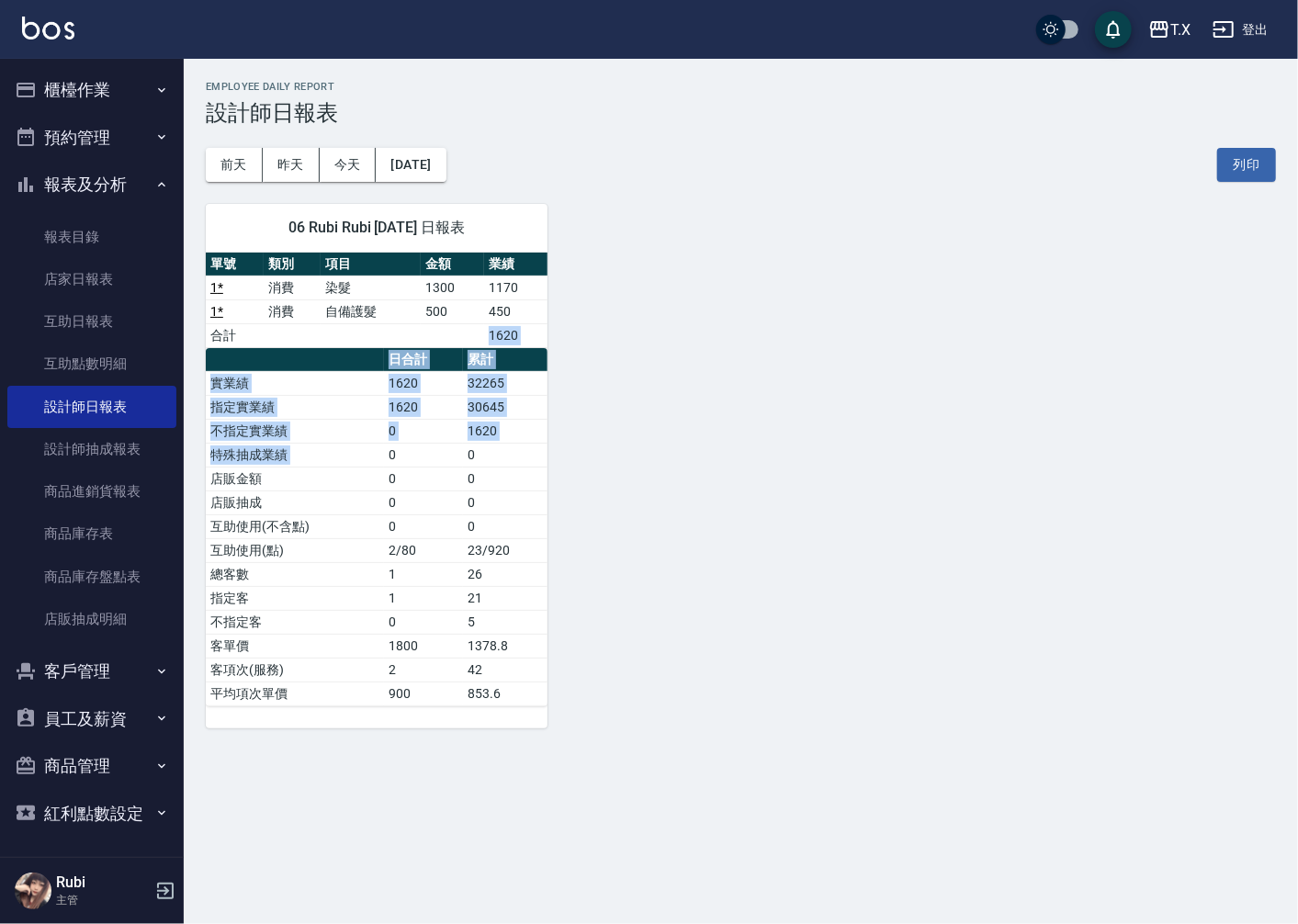
drag, startPoint x: 386, startPoint y: 327, endPoint x: 398, endPoint y: 493, distance: 166.4
click at [390, 465] on div "單號 類別 項目 金額 業績 1 * 消費 染髮 1300 1170 1 * 消費 自備護髮 500 450 合計 1620 日合計 累計 實業績 1620 …" at bounding box center [377, 479] width 342 height 454
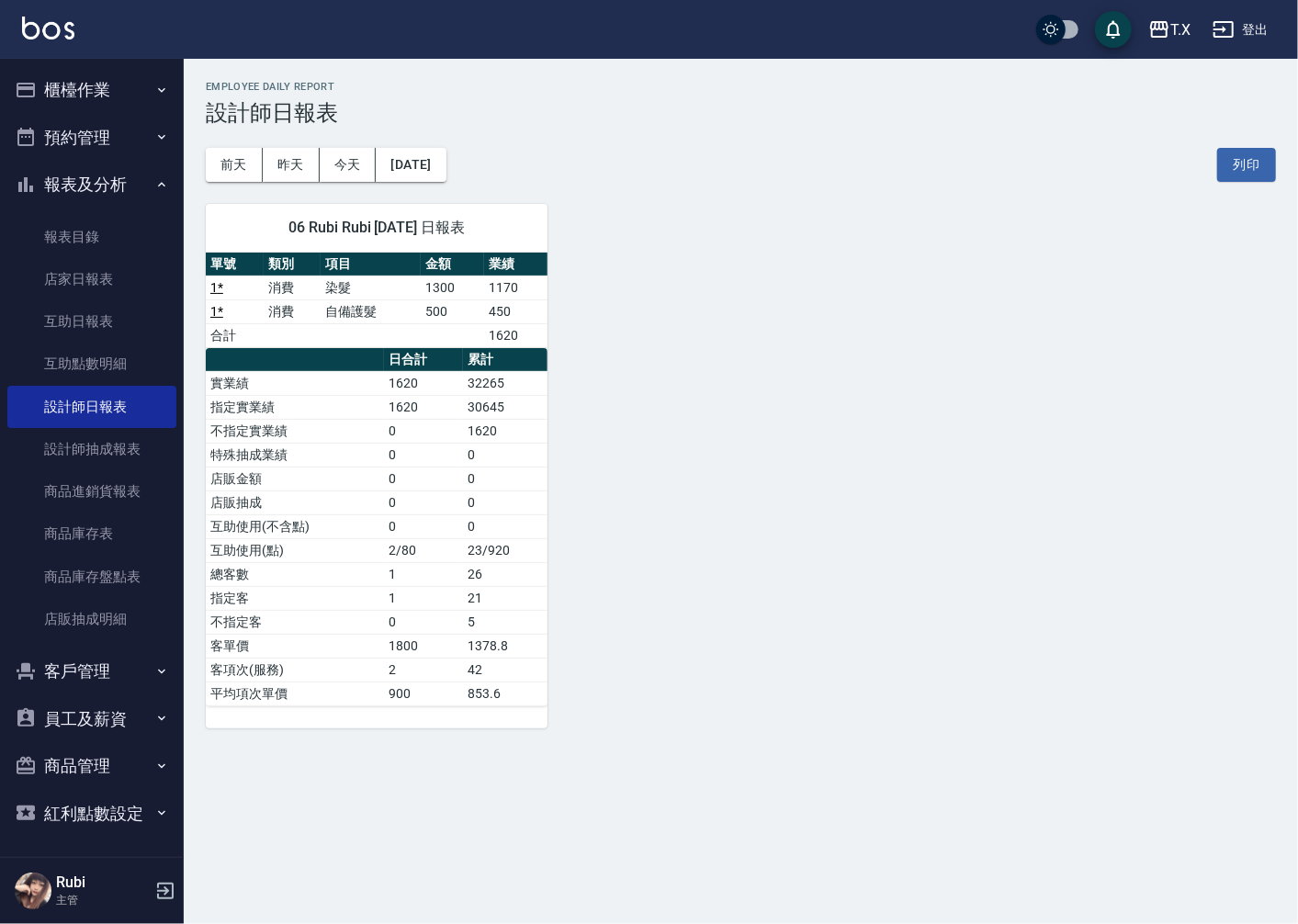
click at [409, 524] on td "0" at bounding box center [423, 526] width 79 height 24
